Goal: Task Accomplishment & Management: Complete application form

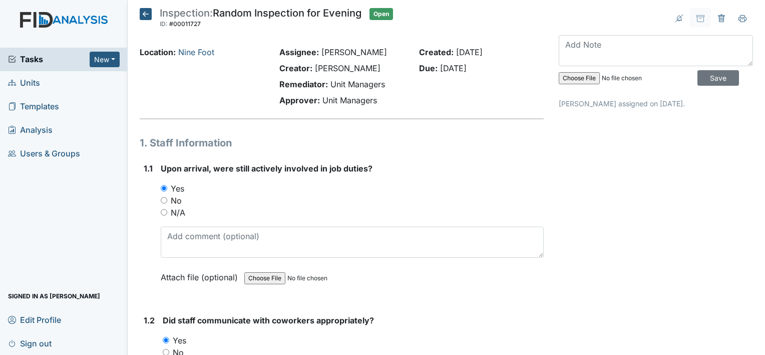
scroll to position [20, 0]
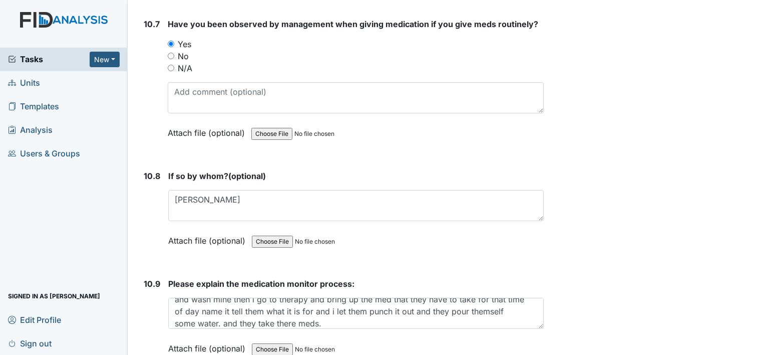
scroll to position [13494, 0]
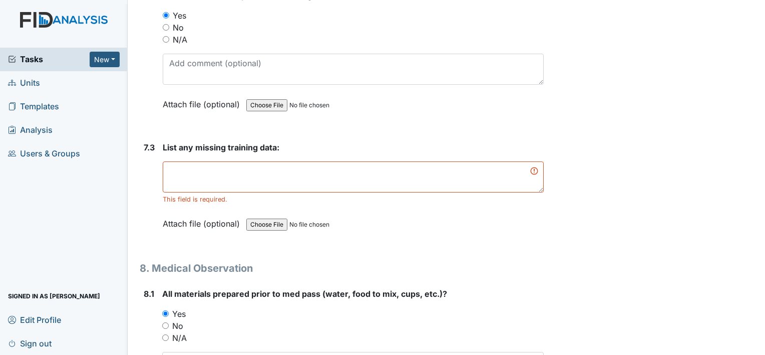
scroll to position [7722, 0]
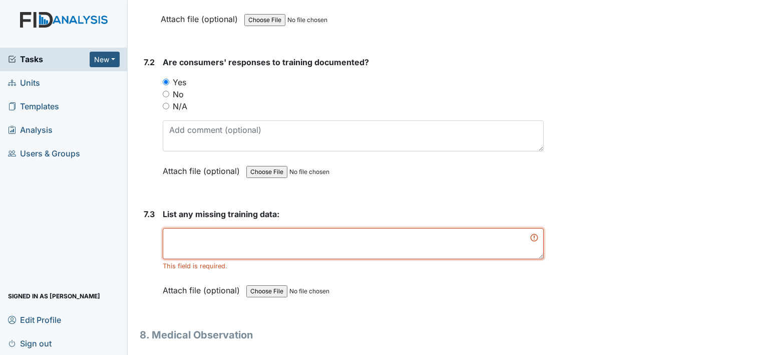
click at [192, 228] on textarea at bounding box center [353, 243] width 381 height 31
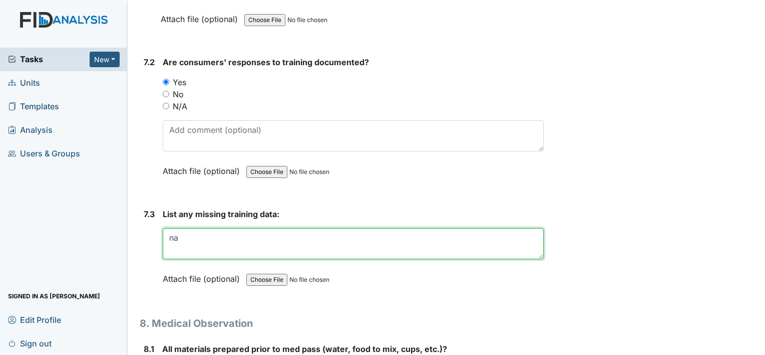
type textarea "n"
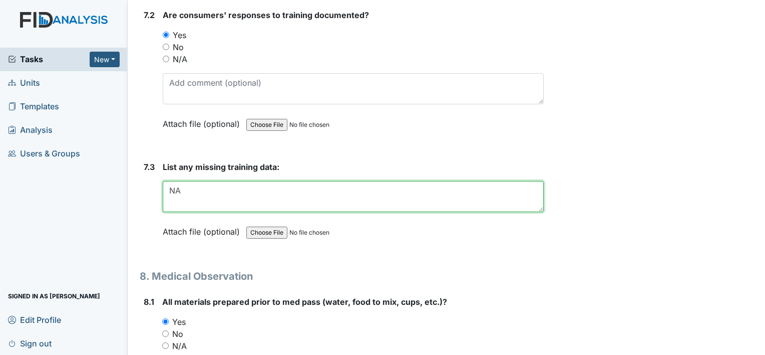
scroll to position [7736, 0]
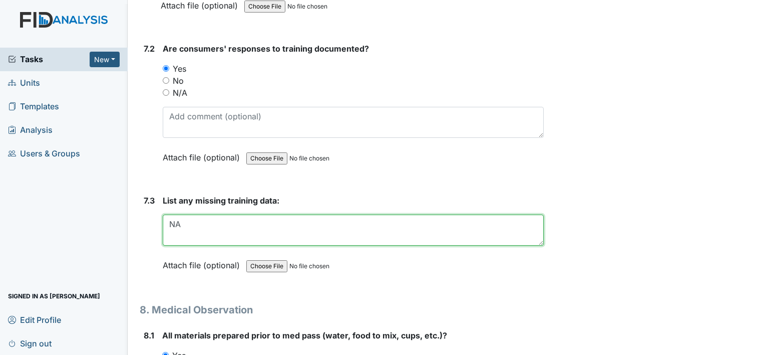
click at [181, 214] on textarea "NA" at bounding box center [353, 229] width 381 height 31
type textarea "N"
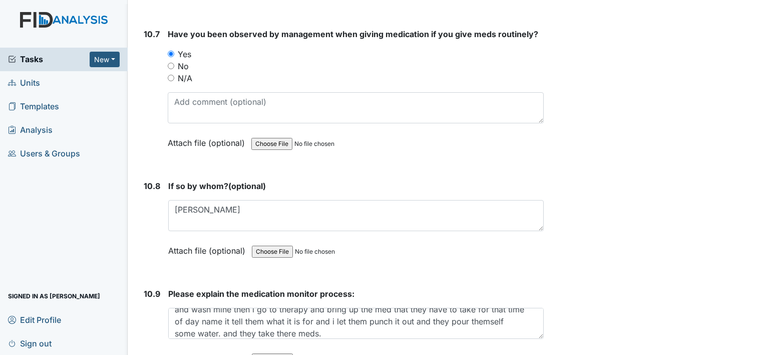
scroll to position [13483, 0]
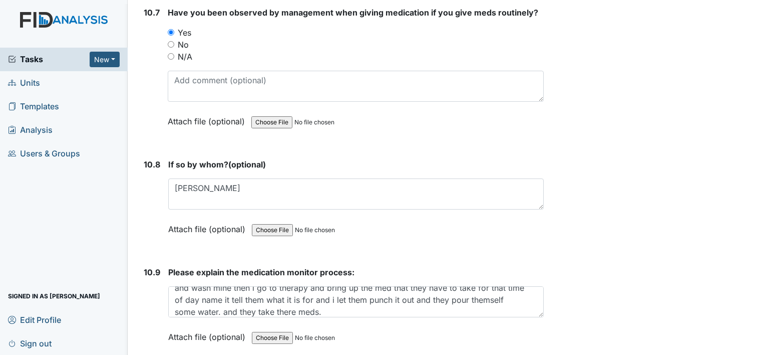
type textarea "wipe table off,button shirt brush teeth.wipe table walk load dryer."
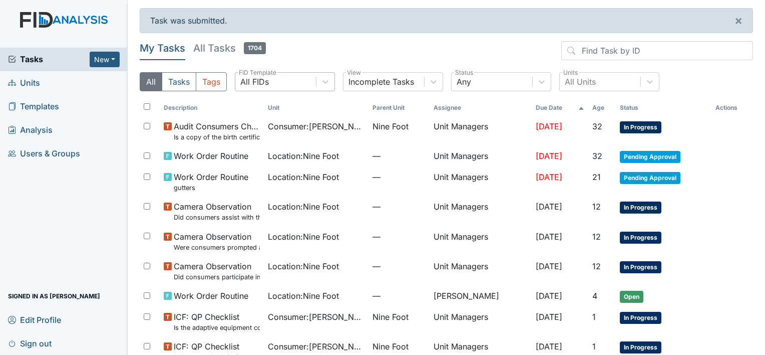
click at [289, 82] on div "All FIDs" at bounding box center [275, 82] width 81 height 18
click at [38, 81] on span "Units" at bounding box center [24, 83] width 32 height 16
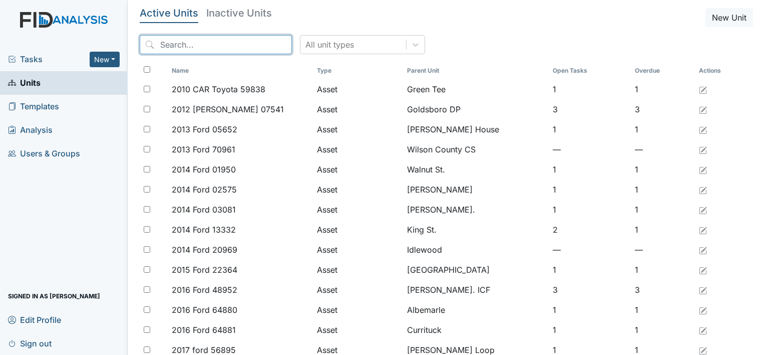
click at [165, 44] on input "search" at bounding box center [216, 44] width 152 height 19
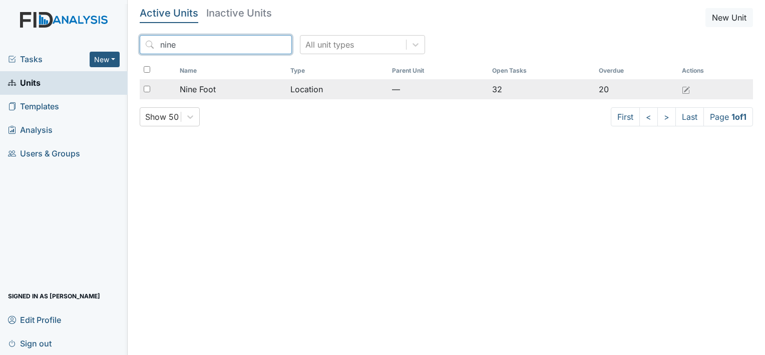
type input "nine"
click at [192, 86] on span "Nine Foot" at bounding box center [198, 89] width 36 height 12
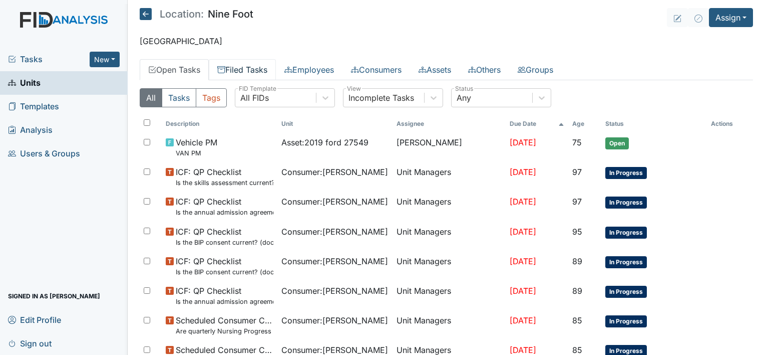
click at [248, 72] on link "Filed Tasks" at bounding box center [242, 69] width 67 height 21
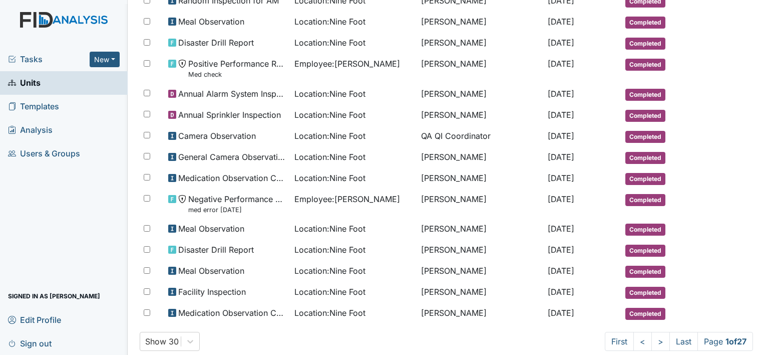
scroll to position [483, 0]
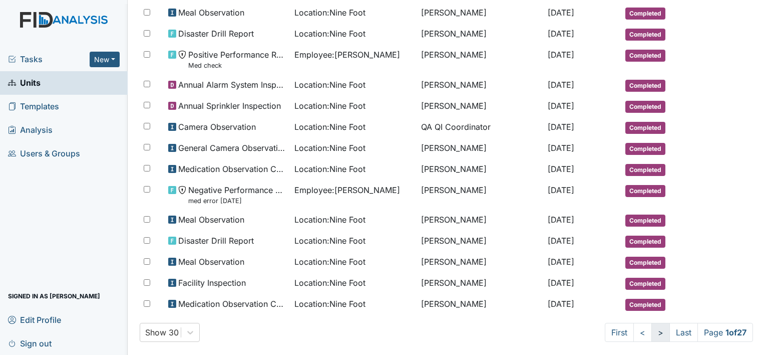
click at [651, 322] on link ">" at bounding box center [660, 331] width 19 height 19
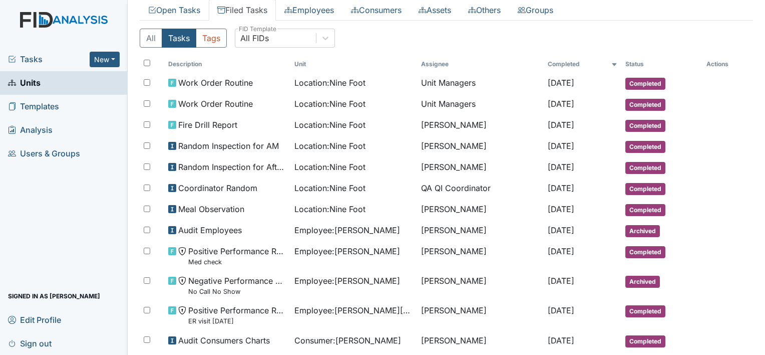
scroll to position [52, 0]
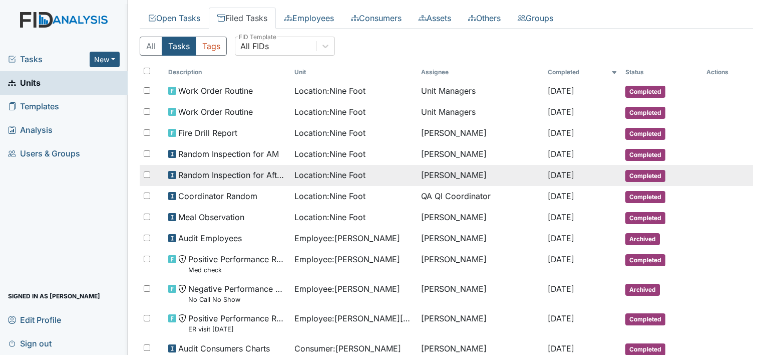
click at [429, 170] on td "[PERSON_NAME]" at bounding box center [480, 175] width 127 height 21
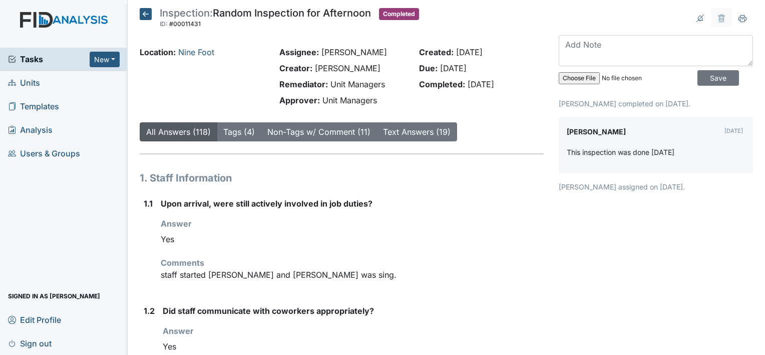
click at [143, 13] on icon at bounding box center [146, 14] width 12 height 12
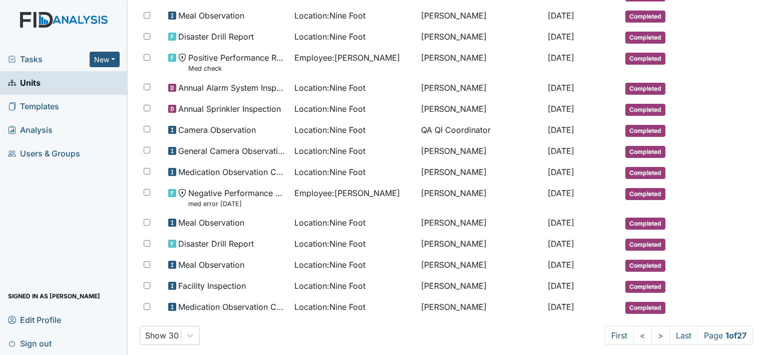
scroll to position [483, 0]
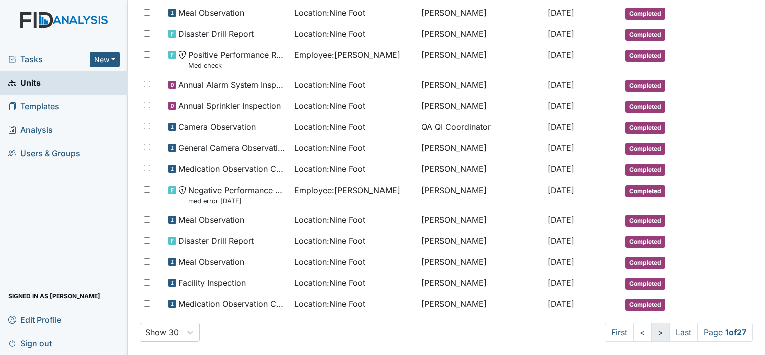
click at [651, 322] on link ">" at bounding box center [660, 331] width 19 height 19
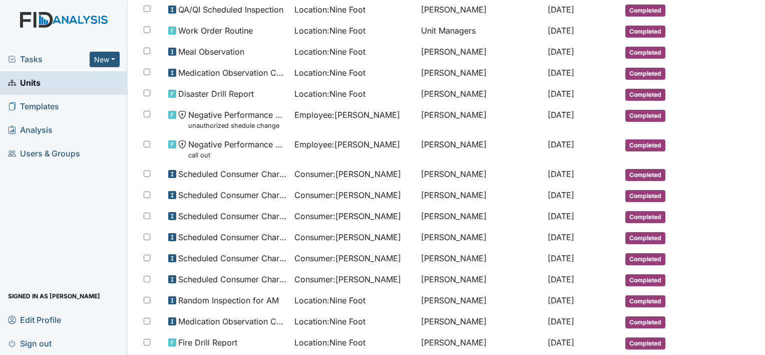
scroll to position [492, 0]
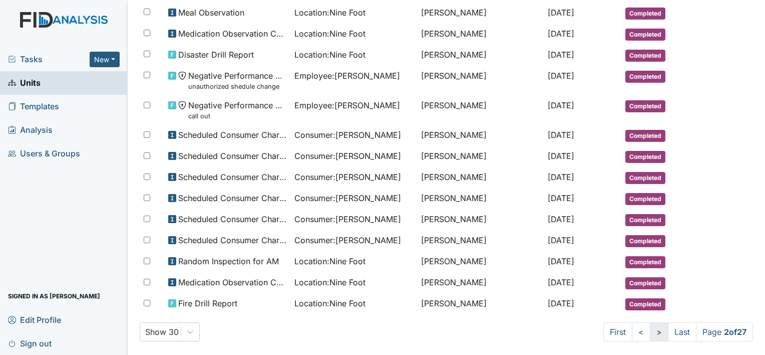
click at [650, 322] on link ">" at bounding box center [659, 331] width 19 height 19
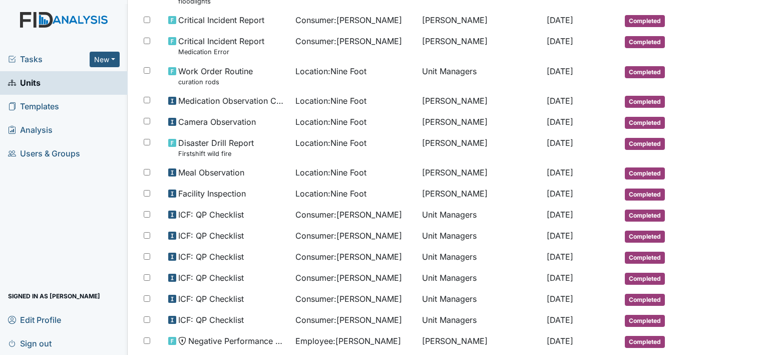
scroll to position [537, 0]
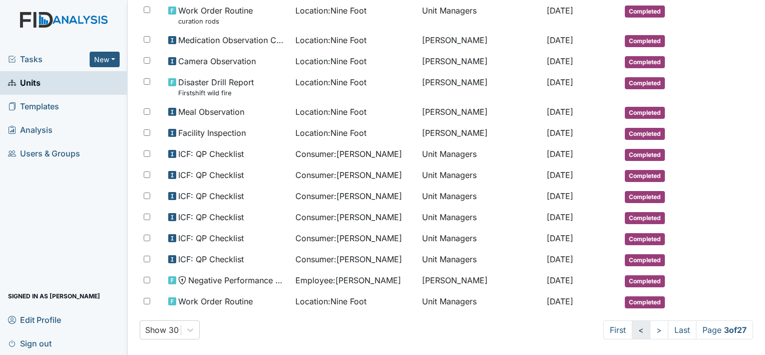
click at [632, 320] on link "<" at bounding box center [641, 329] width 19 height 19
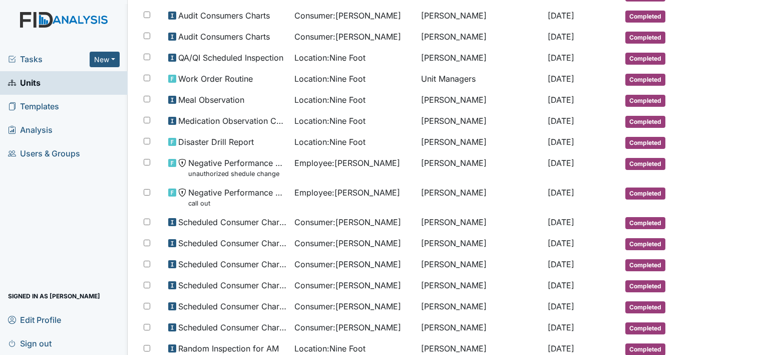
scroll to position [492, 0]
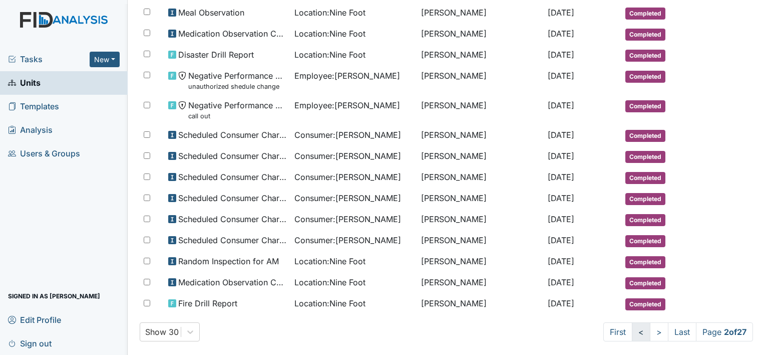
click at [632, 322] on link "<" at bounding box center [641, 331] width 19 height 19
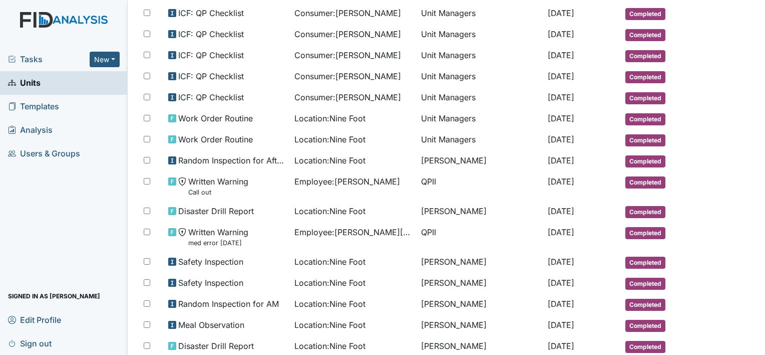
scroll to position [169, 0]
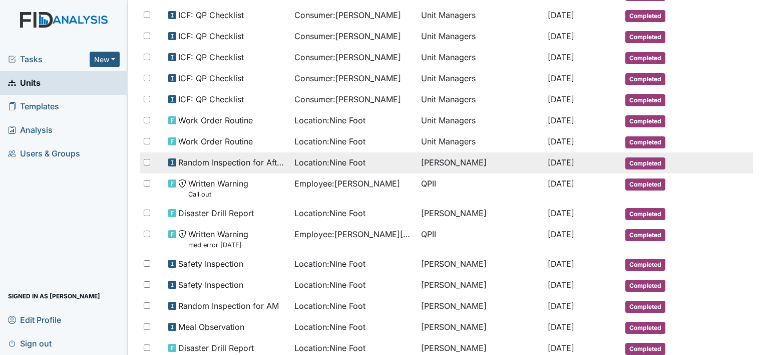
click at [357, 157] on span "Location : Nine Foot" at bounding box center [329, 162] width 71 height 12
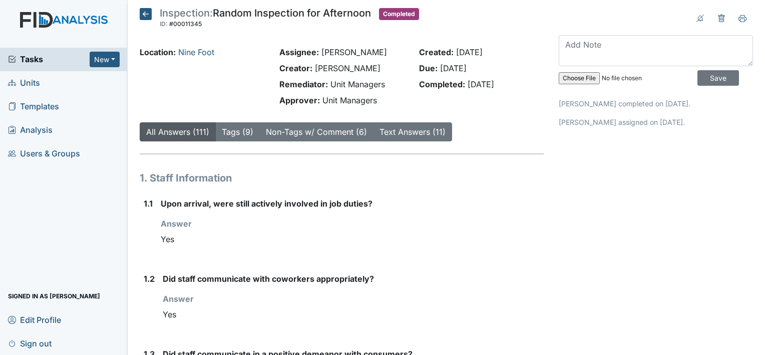
click at [144, 13] on icon at bounding box center [146, 14] width 12 height 12
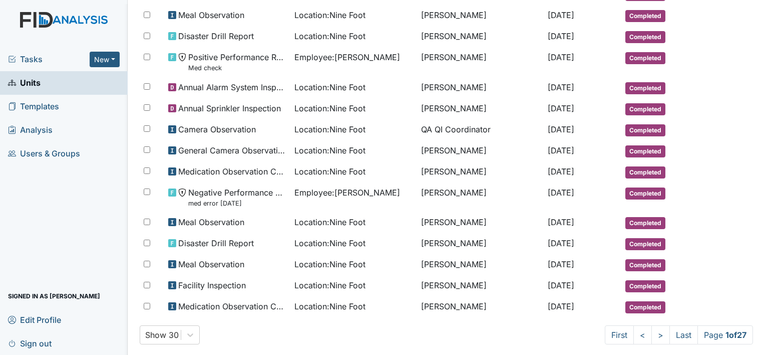
scroll to position [483, 0]
